Goal: Task Accomplishment & Management: Manage account settings

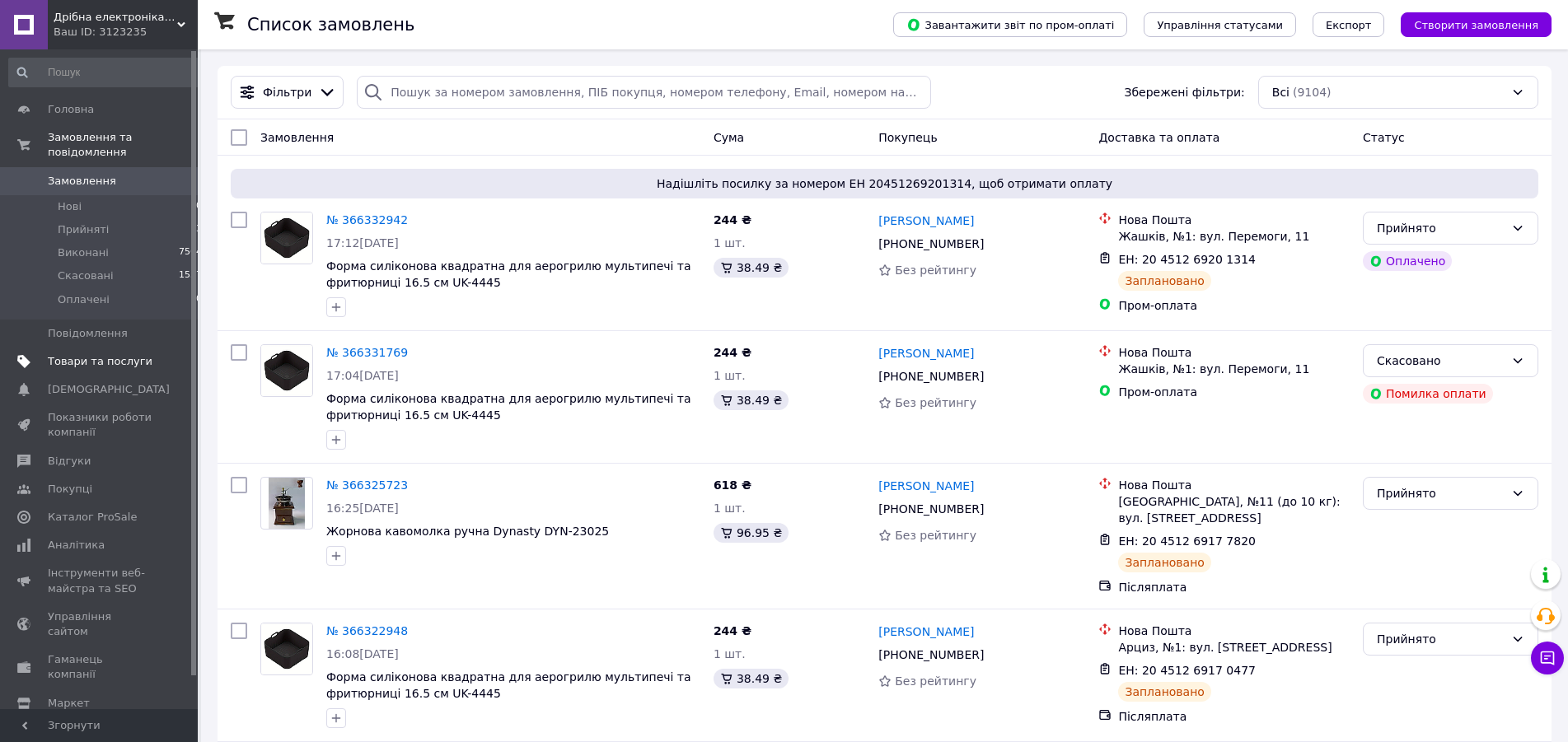
click at [60, 355] on span "Товари та послуги" at bounding box center [100, 362] width 104 height 15
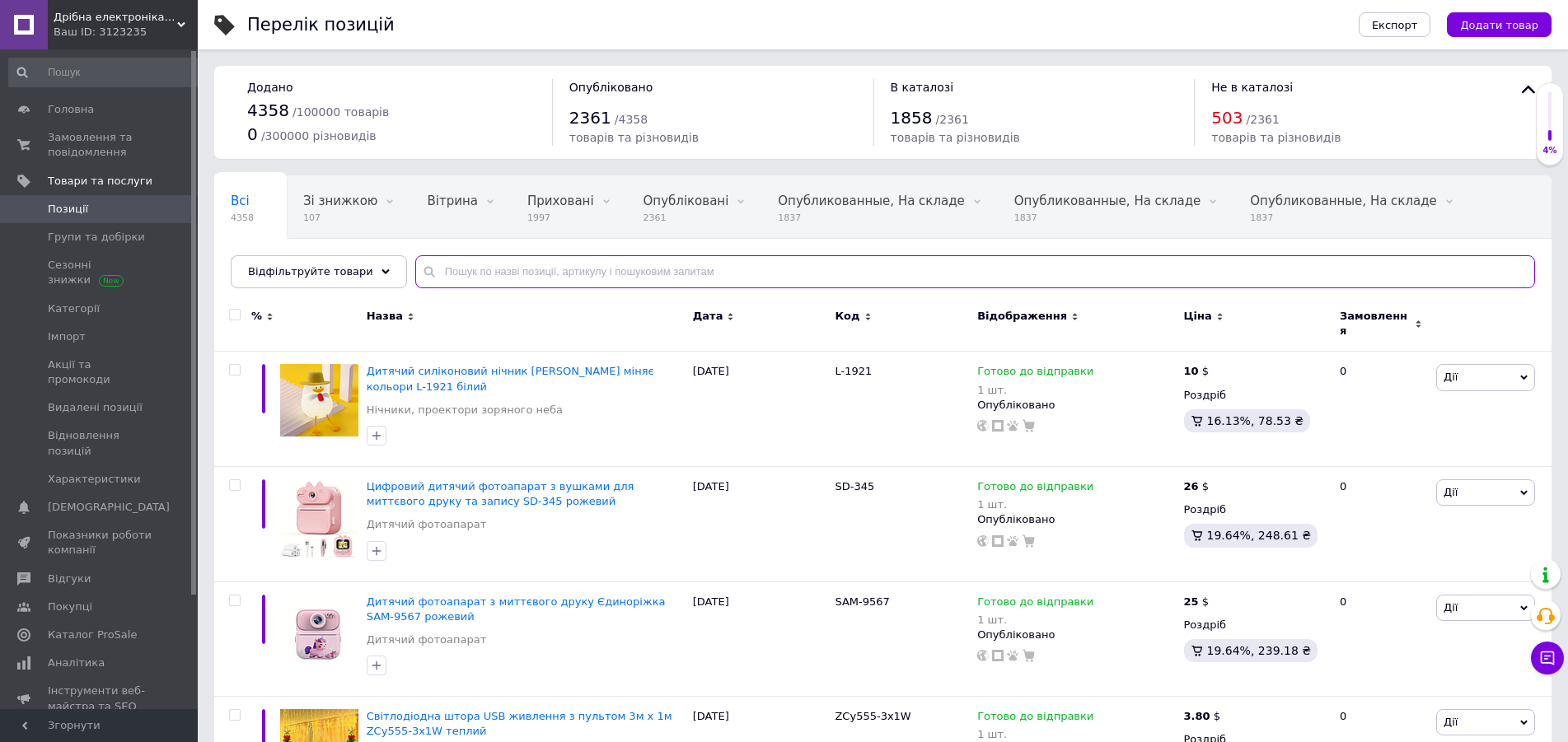
paste input "WER-75"
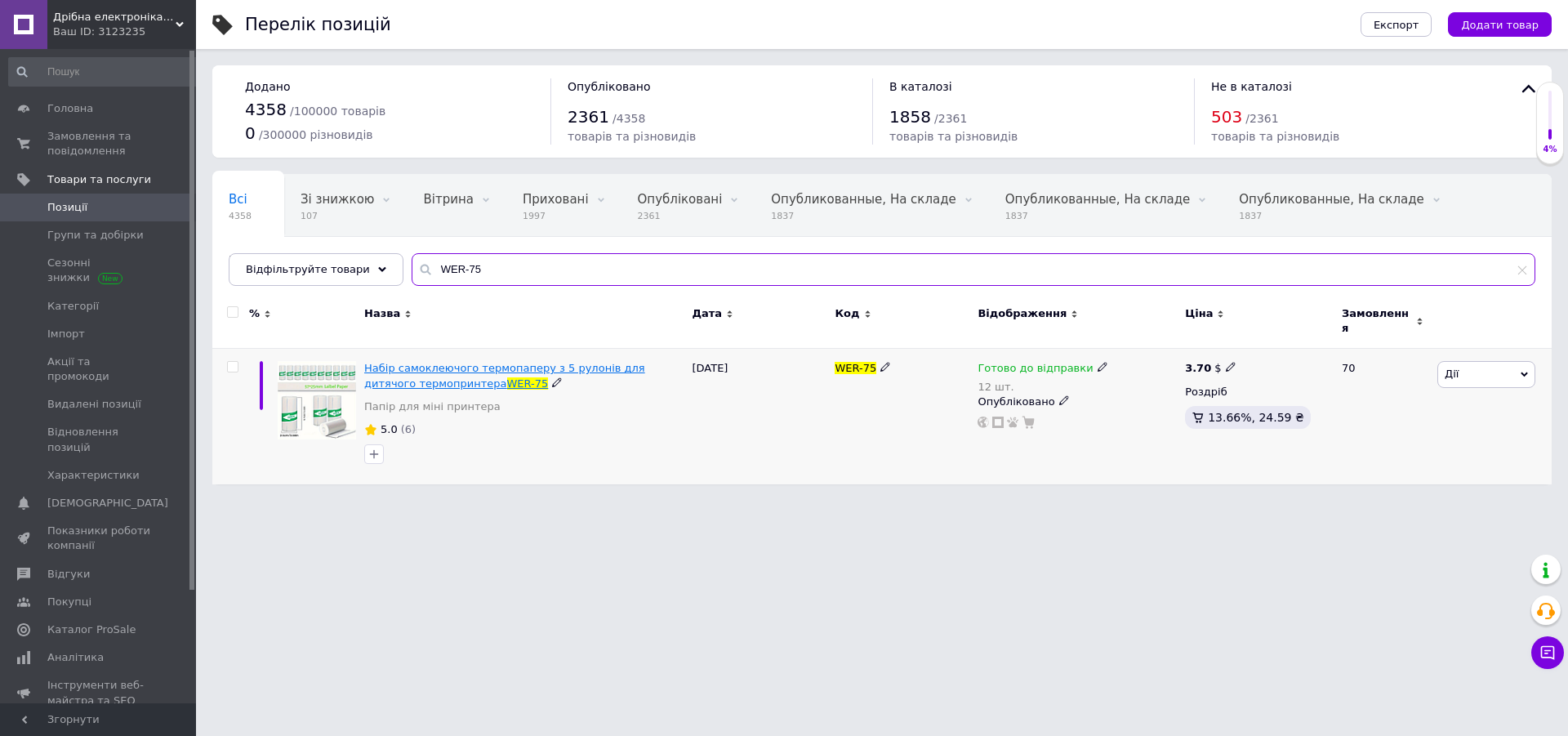
type input "WER-75"
click at [618, 362] on span "Набір самоклеючого термопаперу з 5 рулонів для дитячого термопринтера" at bounding box center [504, 375] width 281 height 27
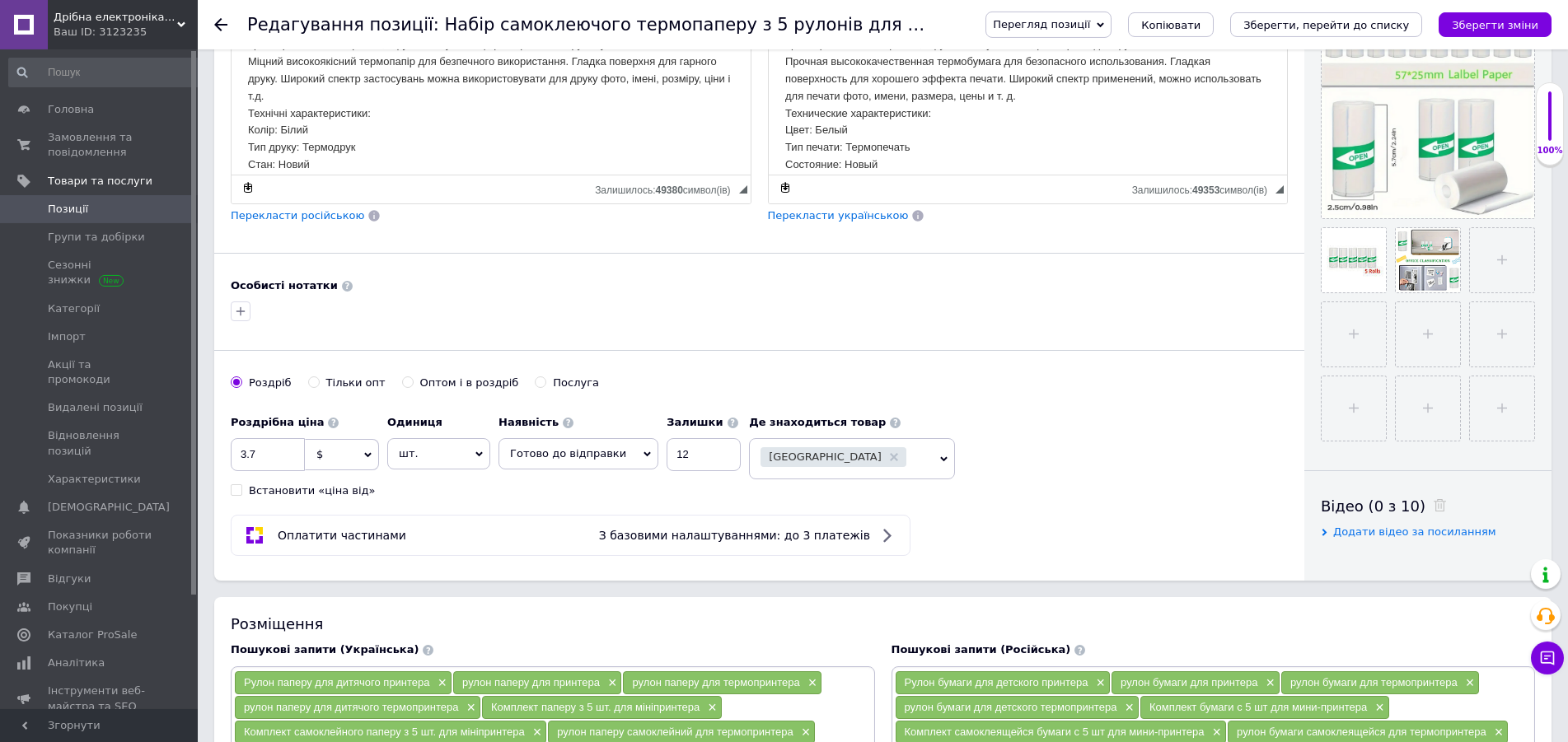
scroll to position [420, 0]
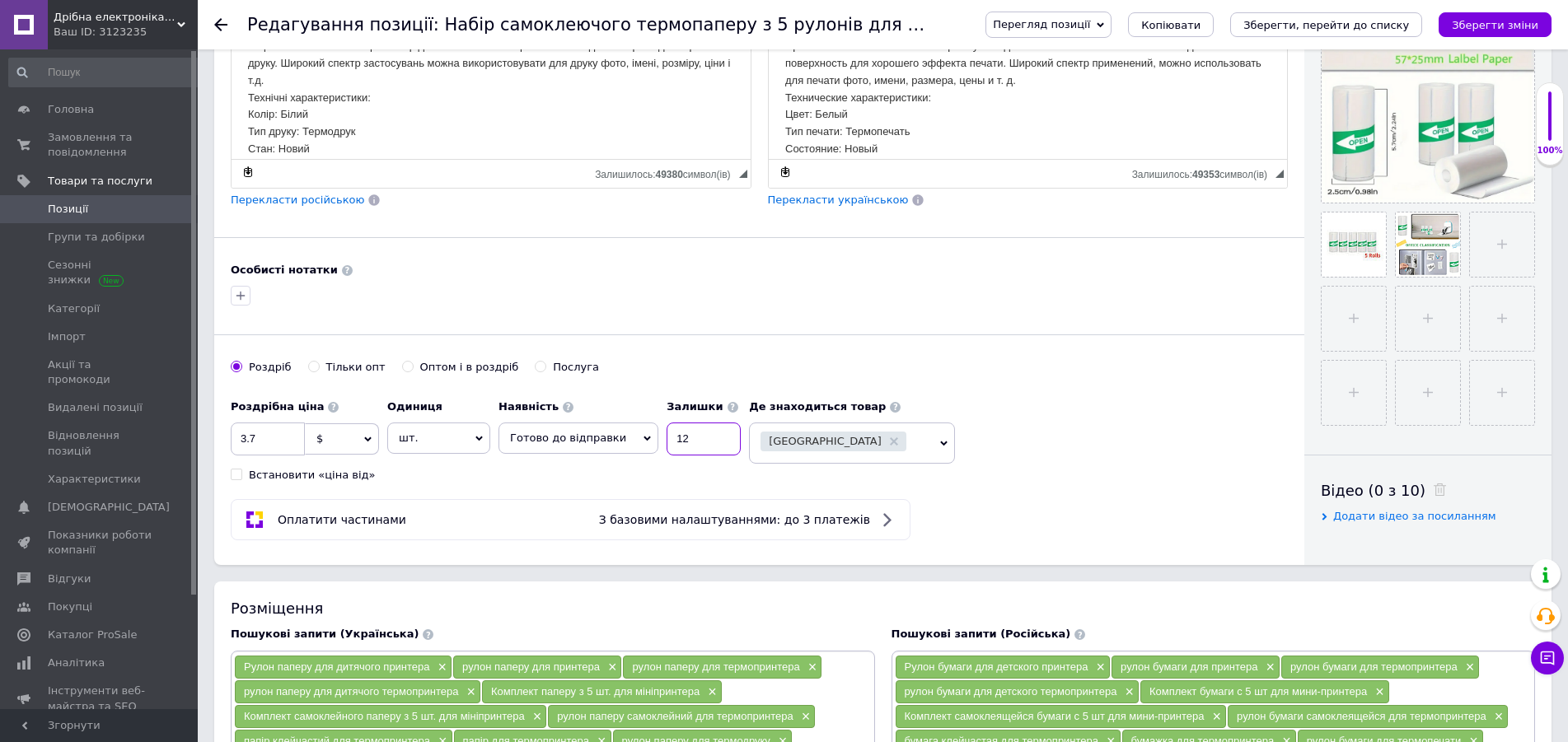
click at [685, 435] on input "12" at bounding box center [703, 439] width 74 height 33
type input "10"
click at [1480, 11] on div "Перегляд позиції Зберегти та переглянути на сайті Зберегти та переглянути на ма…" at bounding box center [1252, 25] width 599 height 49
click at [1481, 16] on button "Зберегти зміни" at bounding box center [1495, 24] width 113 height 25
